Goal: Communication & Community: Answer question/provide support

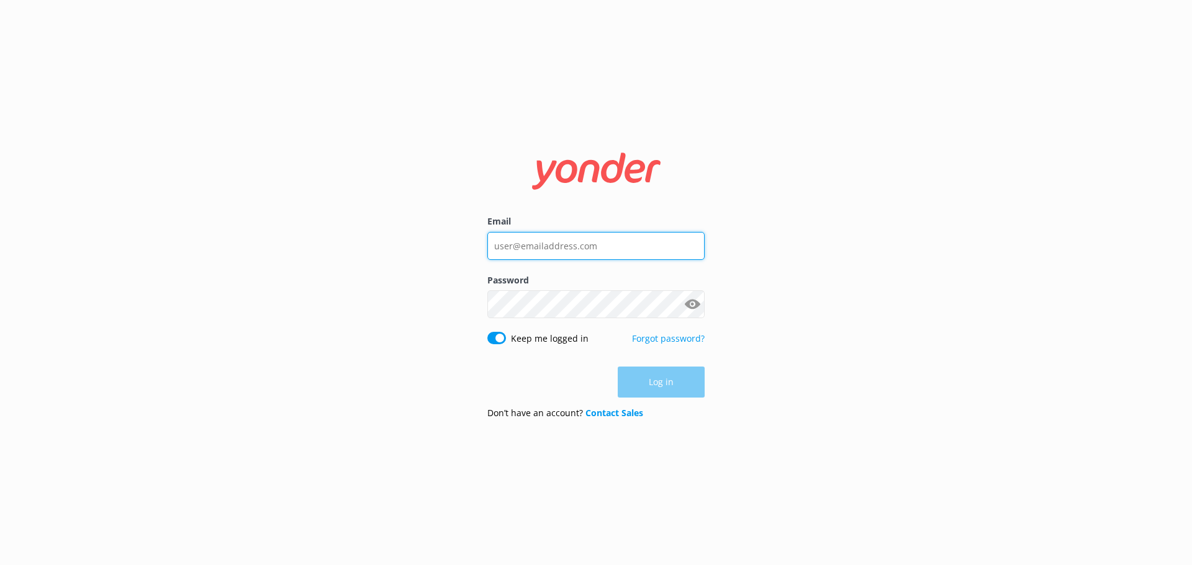
type input "[EMAIL_ADDRESS][DOMAIN_NAME]"
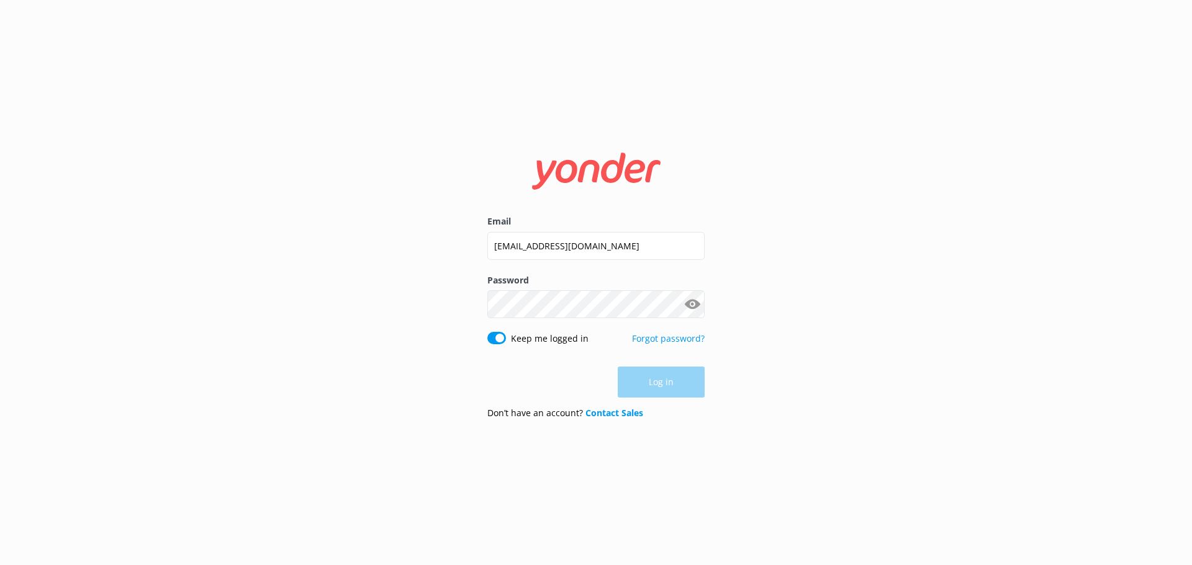
click at [665, 386] on div "Log in" at bounding box center [595, 382] width 217 height 31
click at [668, 383] on button "Log in" at bounding box center [660, 382] width 87 height 31
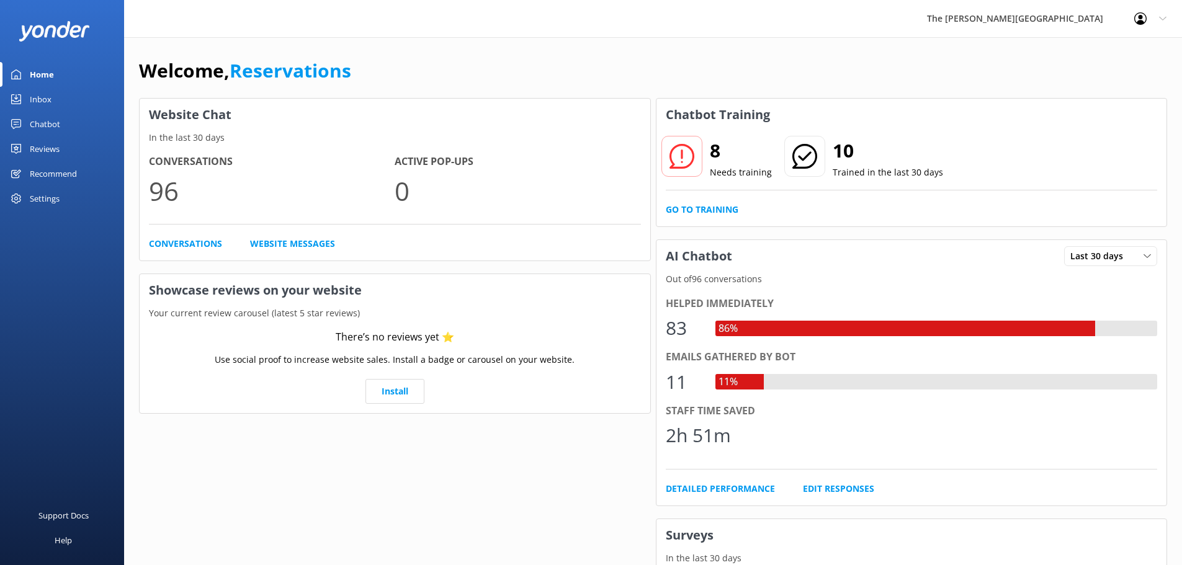
click at [50, 101] on div "Inbox" at bounding box center [41, 99] width 22 height 25
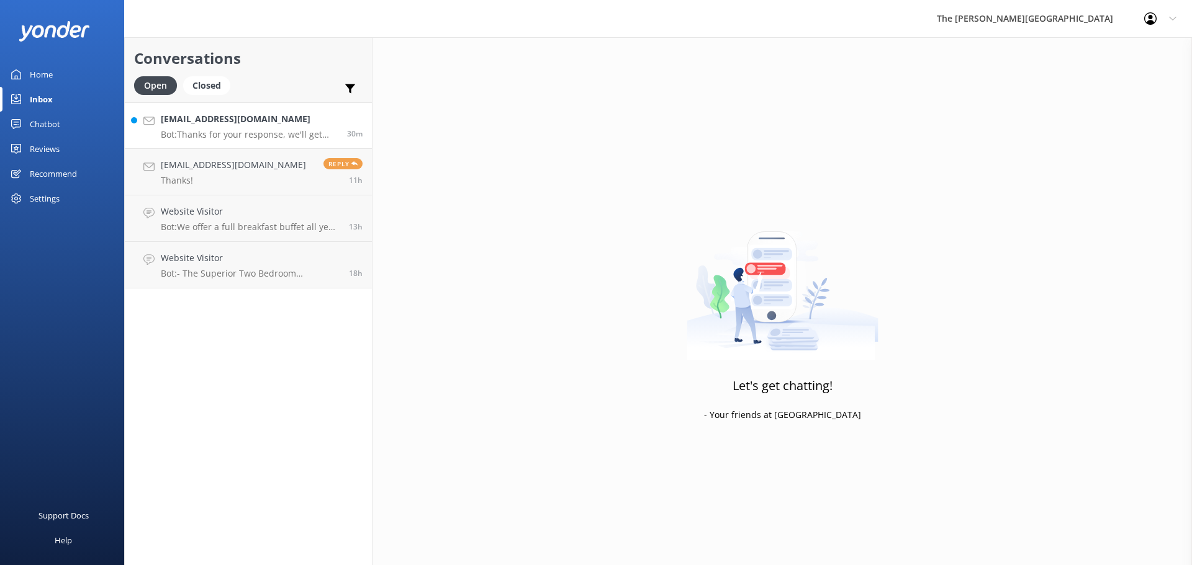
click at [227, 134] on p "Bot: Thanks for your response, we'll get back to you as soon as we can during o…" at bounding box center [249, 134] width 177 height 11
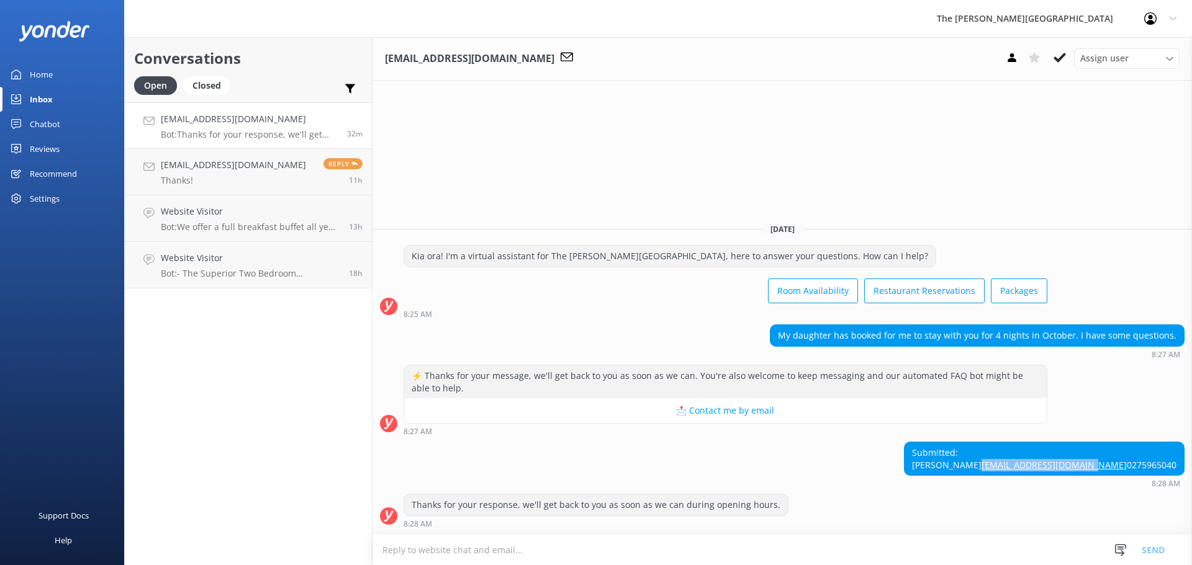
drag, startPoint x: 1177, startPoint y: 454, endPoint x: 1066, endPoint y: 456, distance: 111.1
click at [1066, 456] on div "Submitted: [PERSON_NAME] [EMAIL_ADDRESS][DOMAIN_NAME] 0275965040" at bounding box center [1043, 458] width 279 height 33
copy link "[EMAIL_ADDRESS][DOMAIN_NAME]"
click at [1060, 61] on icon at bounding box center [1059, 58] width 12 height 12
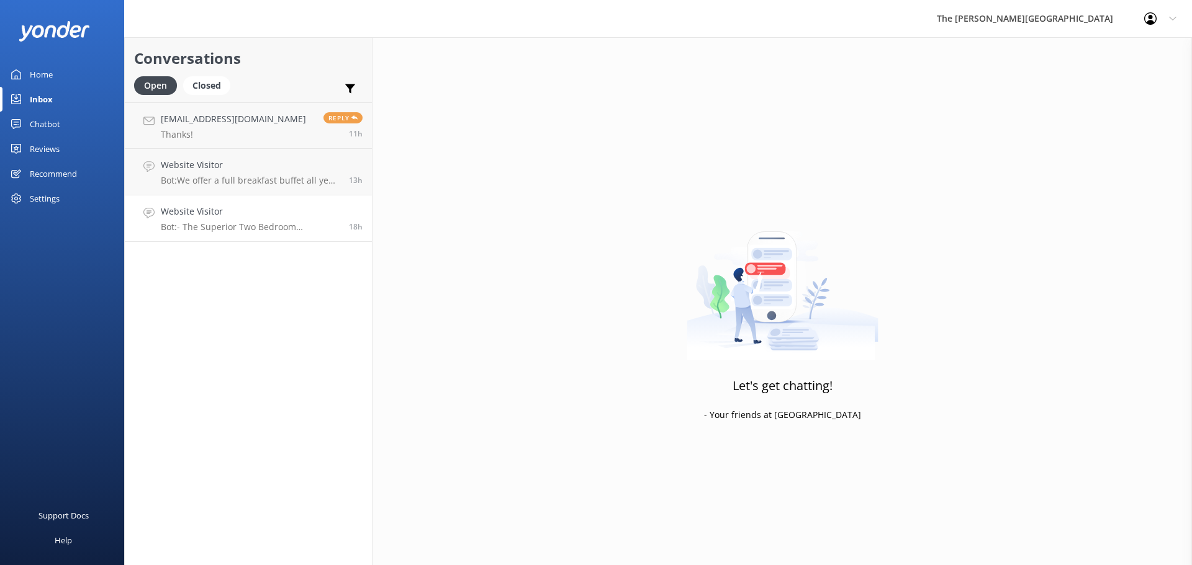
drag, startPoint x: 274, startPoint y: 213, endPoint x: 227, endPoint y: 211, distance: 47.2
click at [227, 211] on h4 "Website Visitor" at bounding box center [250, 212] width 179 height 14
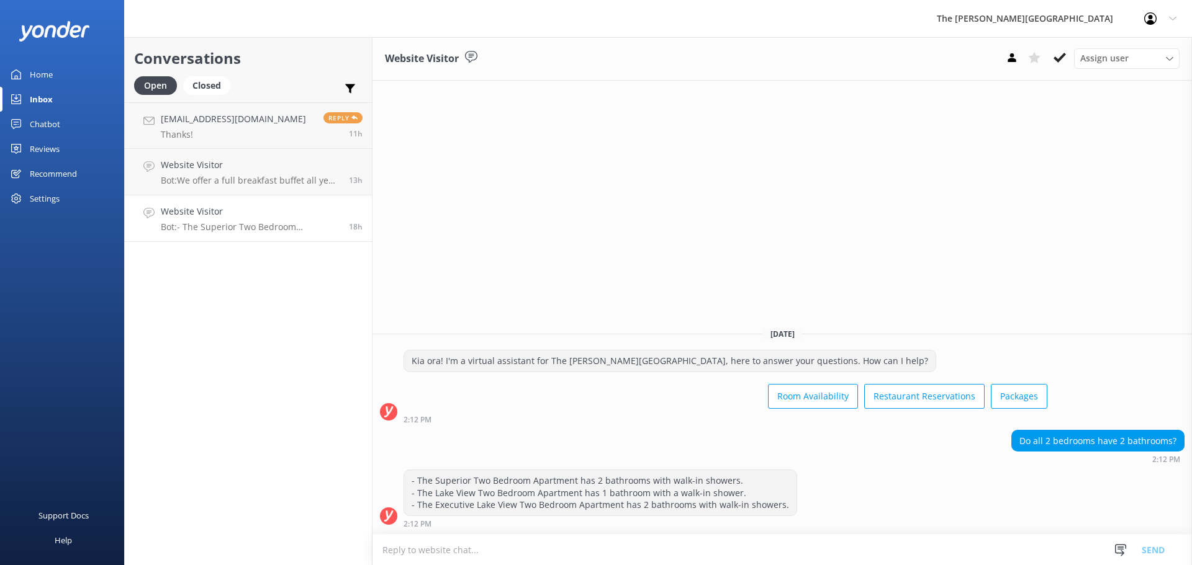
click at [233, 219] on div "Website Visitor Bot: - The Superior Two Bedroom Apartment has 2 bathrooms with …" at bounding box center [250, 218] width 179 height 27
click at [1058, 58] on icon at bounding box center [1059, 58] width 12 height 12
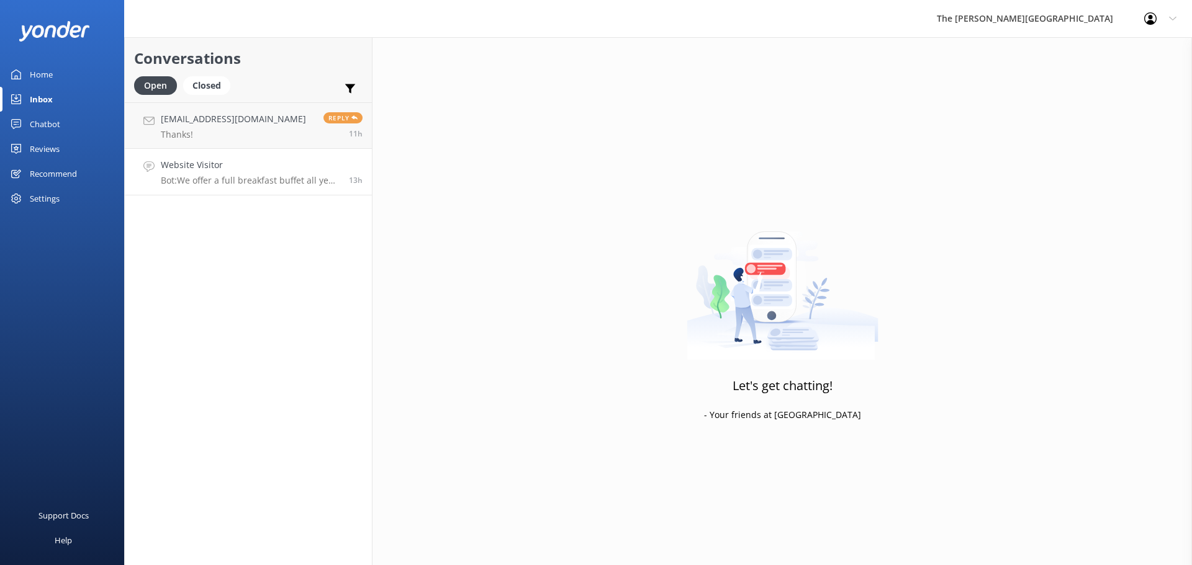
click at [236, 180] on p "Bot: We offer a full breakfast buffet all year round, except in May and June wh…" at bounding box center [250, 180] width 179 height 11
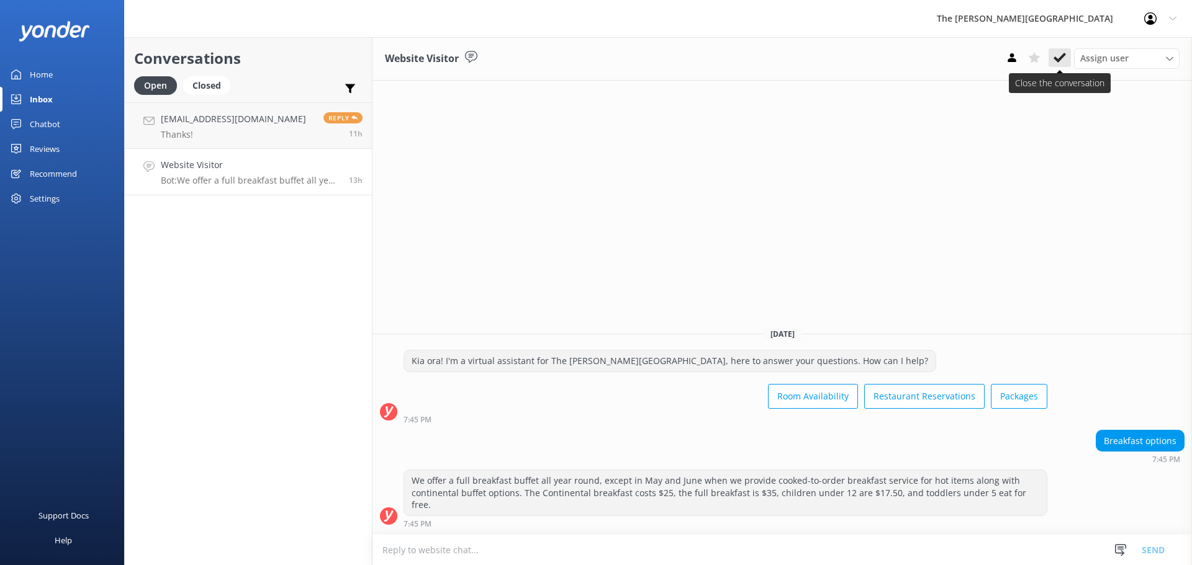
click at [1059, 53] on icon at bounding box center [1059, 58] width 12 height 12
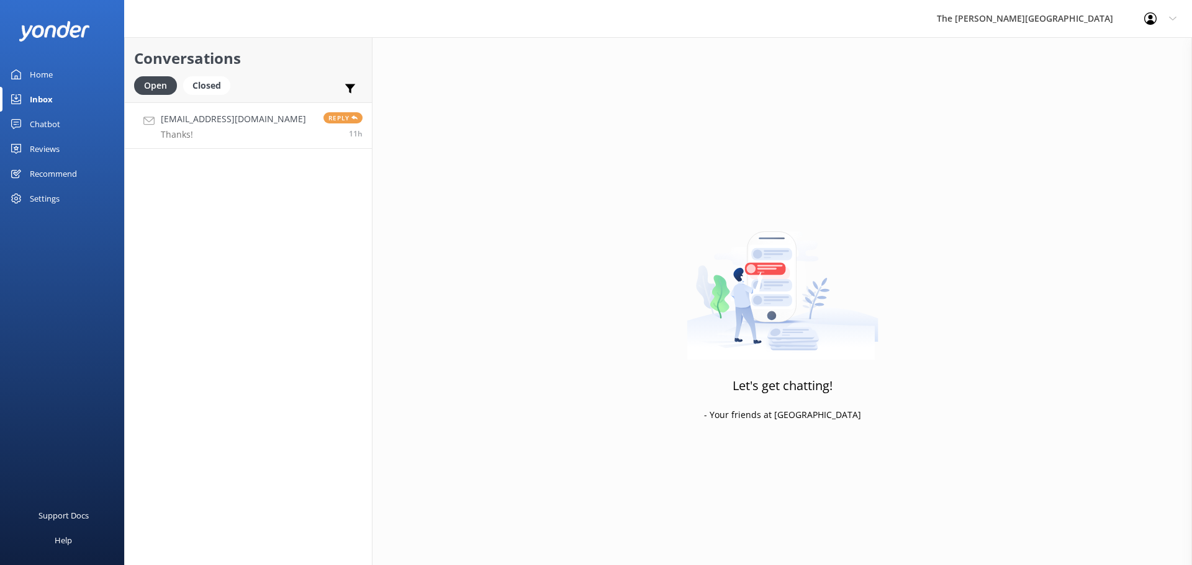
click at [215, 130] on p "Thanks!" at bounding box center [233, 134] width 145 height 11
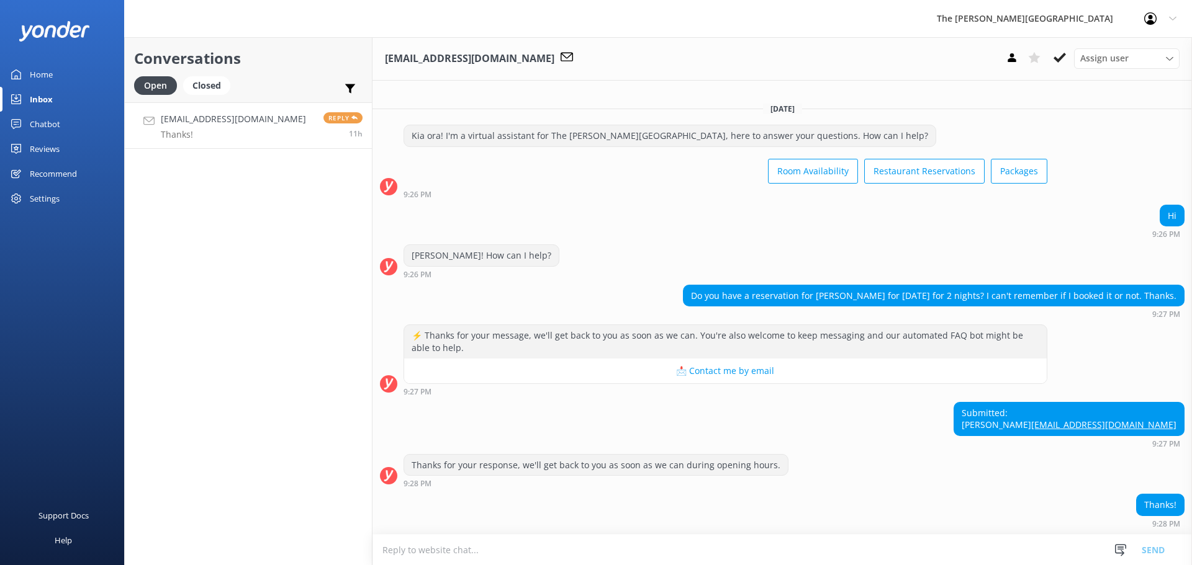
scroll to position [1, 0]
click at [1058, 56] on icon at bounding box center [1059, 58] width 12 height 12
